Goal: Find specific page/section

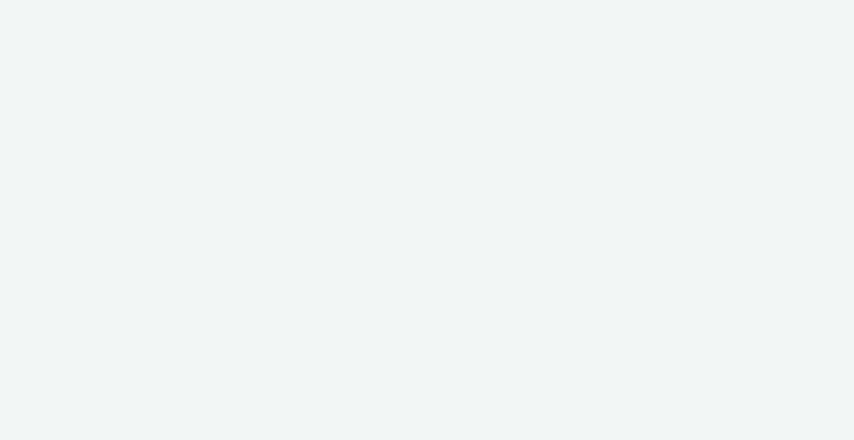
select select "ac009755-aa48-4799-8050-7a339a378eb8"
select select "79162ed7-0017-4339-93b0-3399b708648f"
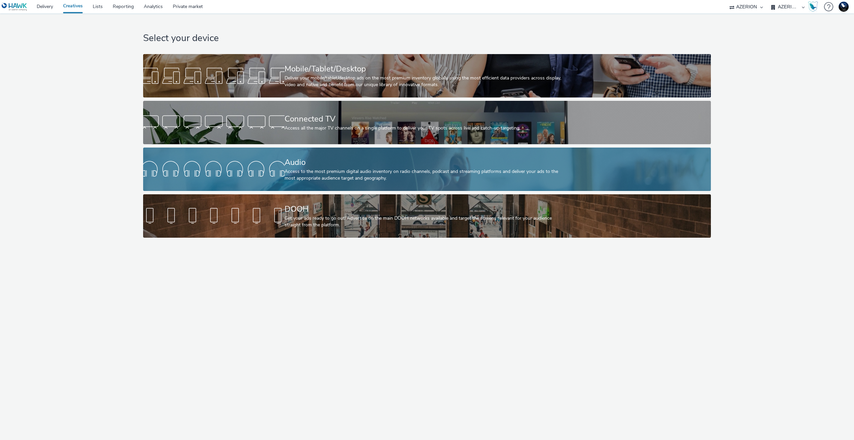
click at [365, 159] on div "Audio" at bounding box center [426, 162] width 283 height 12
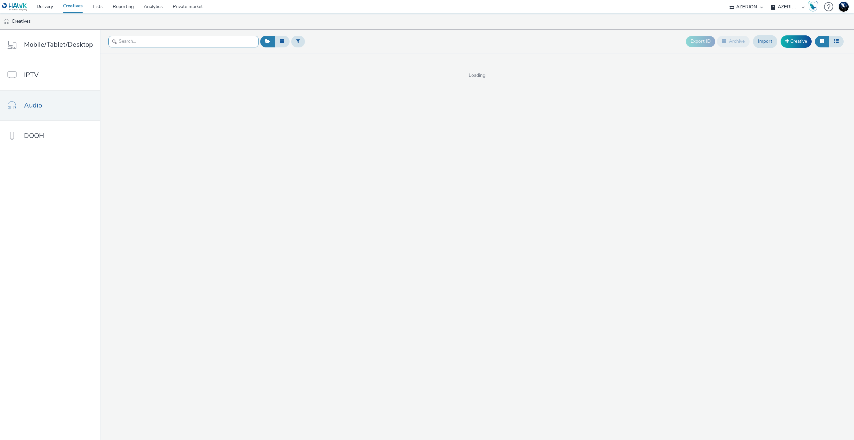
click at [147, 42] on input "text" at bounding box center [183, 42] width 150 height 12
paste input "14131607961"
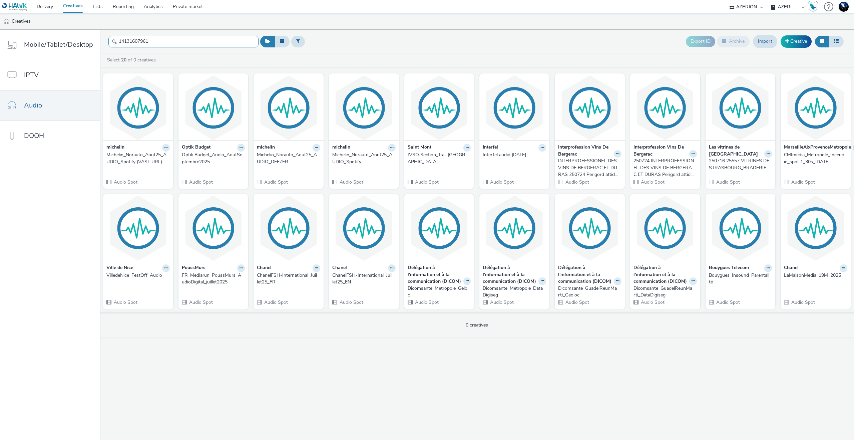
click at [173, 40] on input "14131607961" at bounding box center [183, 42] width 150 height 12
paste input "b9182f2-3a6f-437c-92a3-4c9ad3b6bcd0"
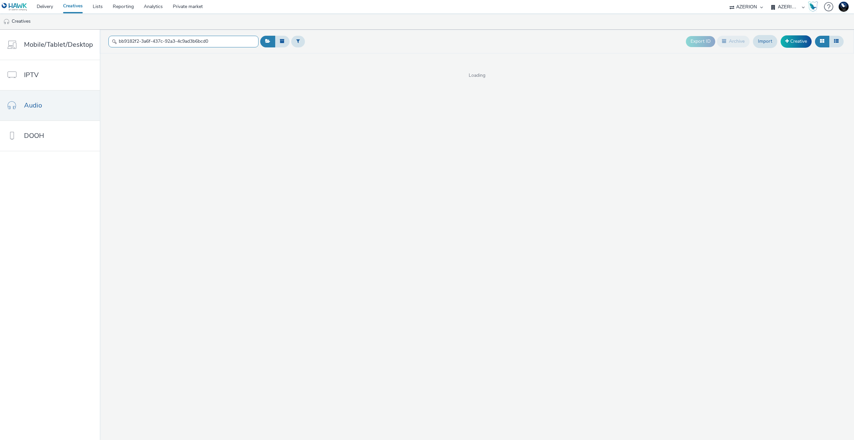
type input "bb9182f2-3a6f-437c-92a3-4c9ad3b6bcd0"
